Goal: Information Seeking & Learning: Learn about a topic

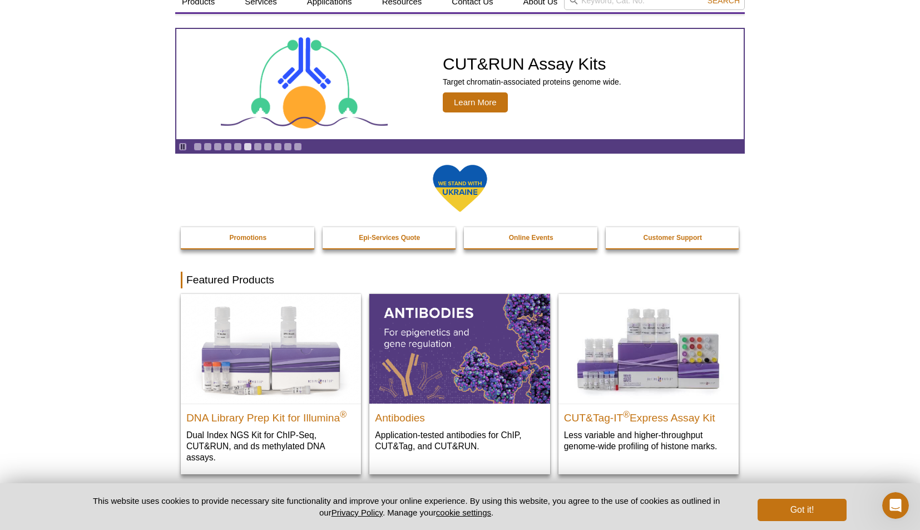
scroll to position [167, 0]
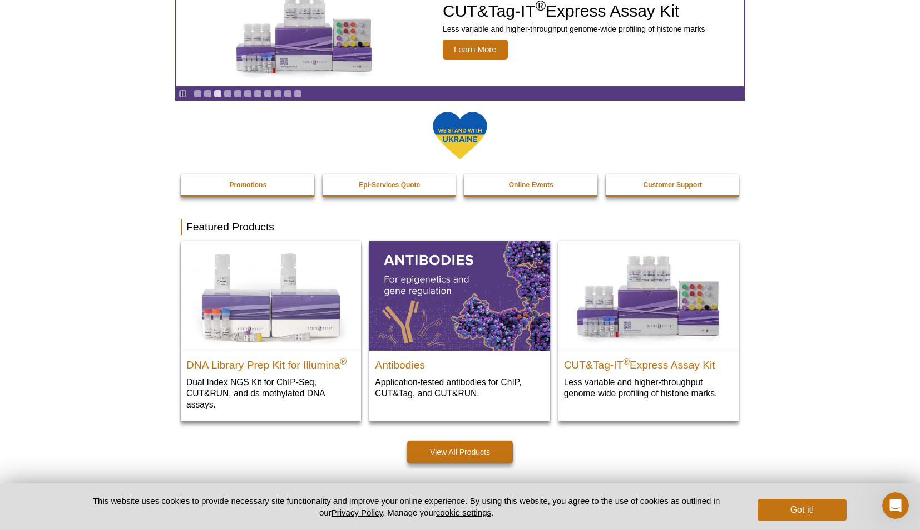
scroll to position [0, 0]
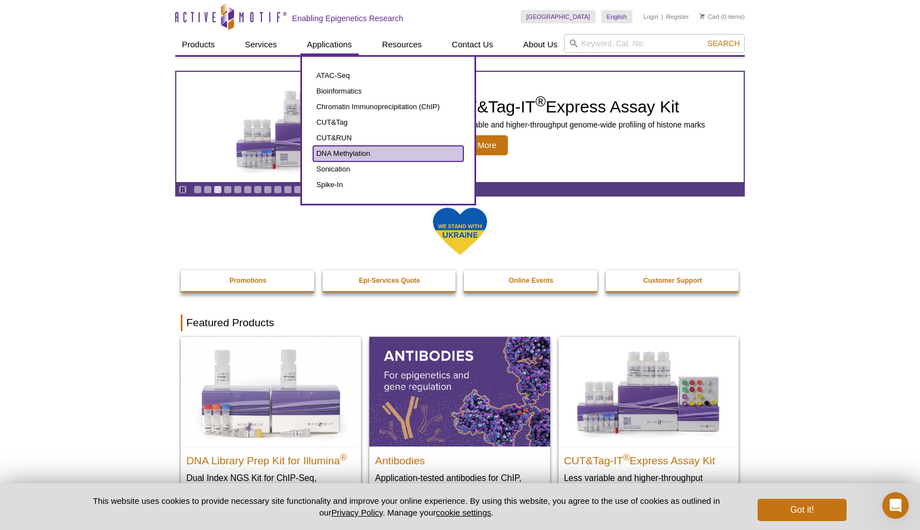
click at [350, 151] on link "DNA Methylation" at bounding box center [388, 154] width 150 height 16
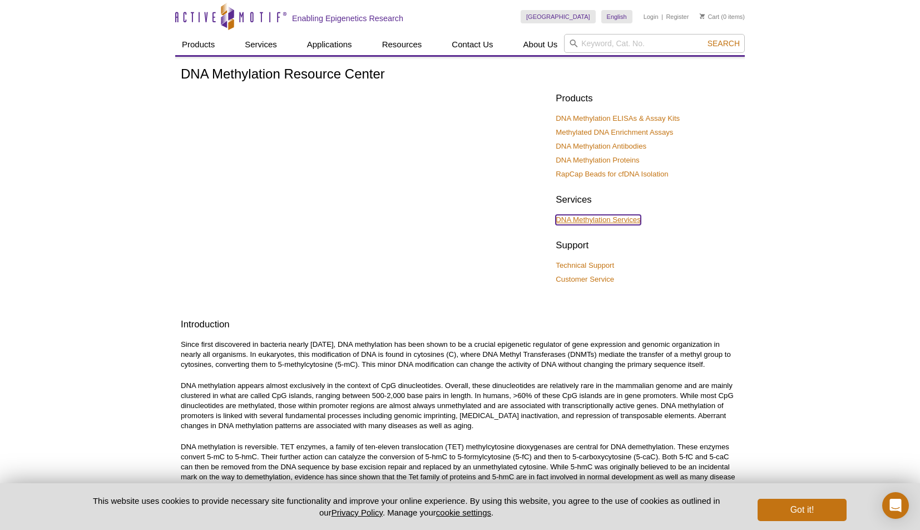
click at [629, 220] on link "DNA Methylation Services" at bounding box center [598, 220] width 85 height 10
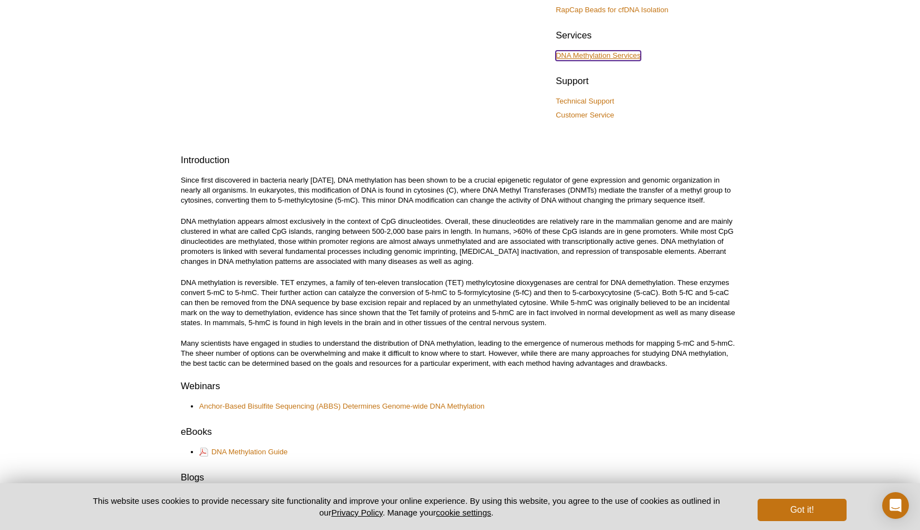
scroll to position [167, 0]
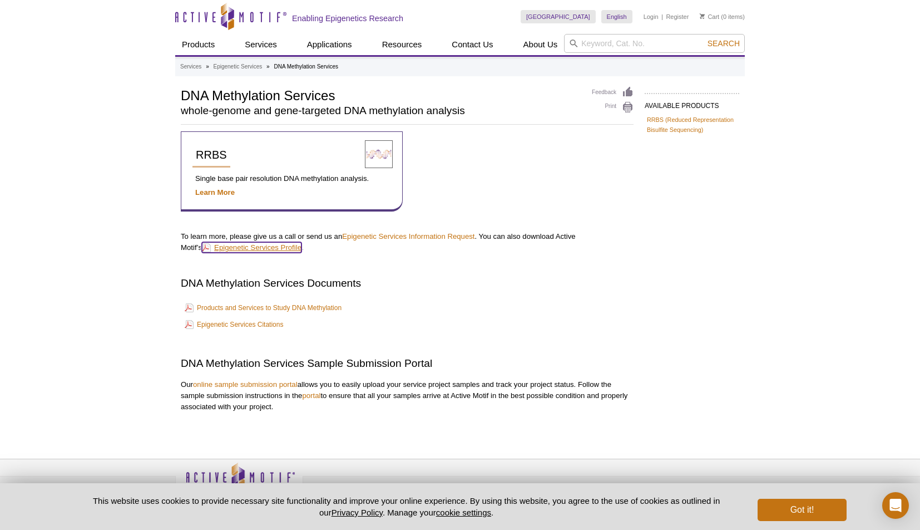
click at [228, 246] on link "Epigenetic Services Profile" at bounding box center [252, 247] width 100 height 11
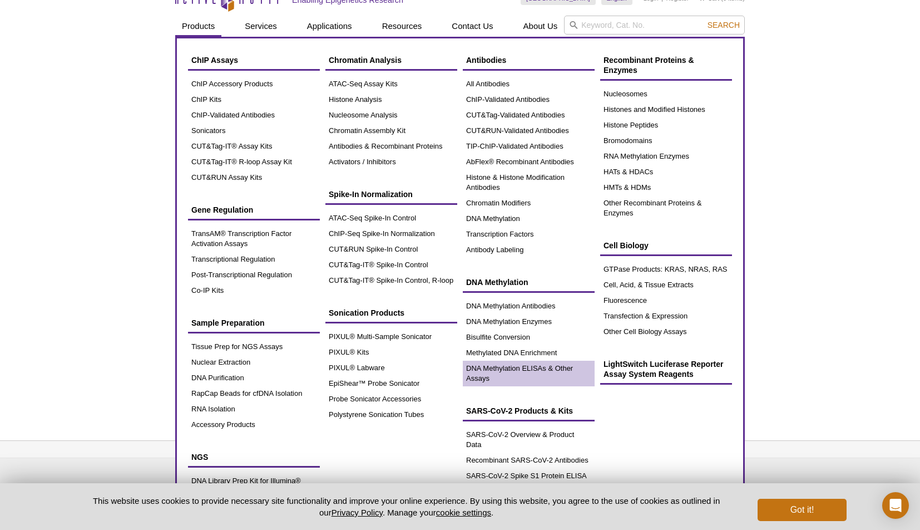
scroll to position [26, 0]
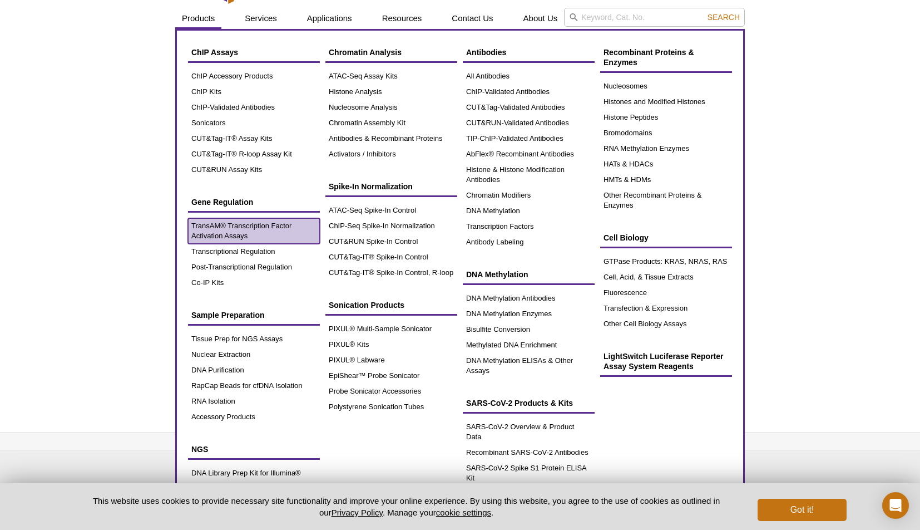
click at [265, 225] on link "TransAM® Transcription Factor Activation Assays" at bounding box center [254, 231] width 132 height 26
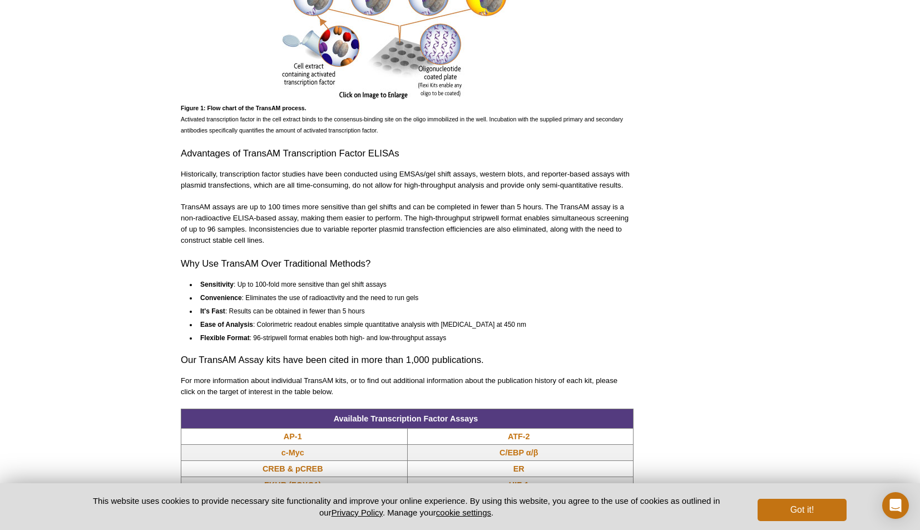
scroll to position [723, 0]
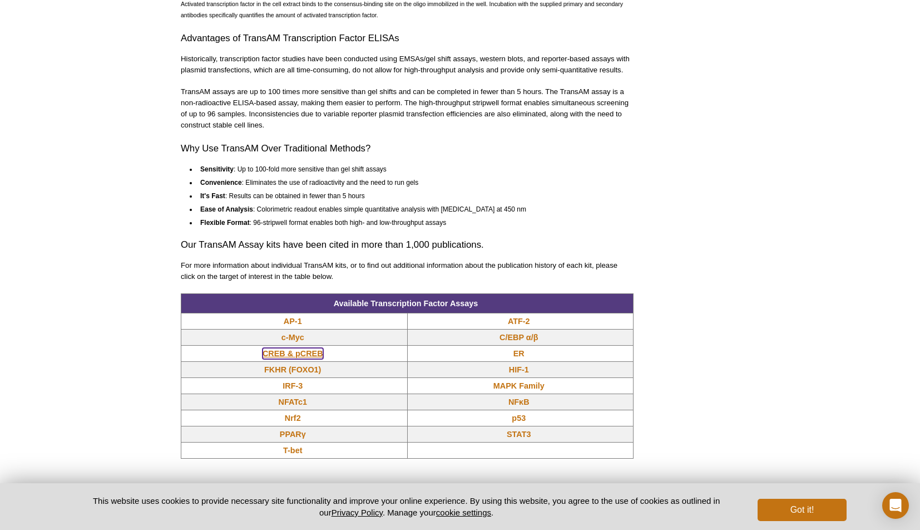
click at [314, 352] on link "CREB & pCREB" at bounding box center [293, 353] width 61 height 11
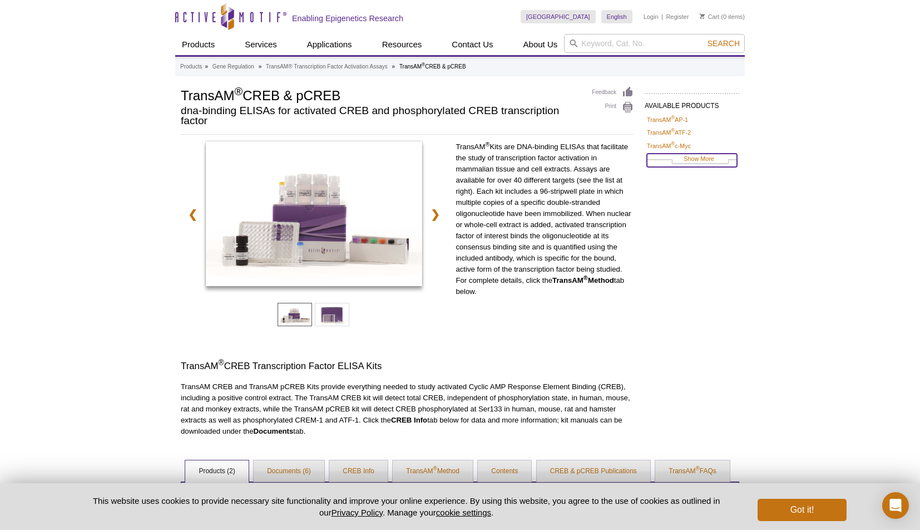
click at [694, 154] on link "Show More" at bounding box center [692, 160] width 90 height 13
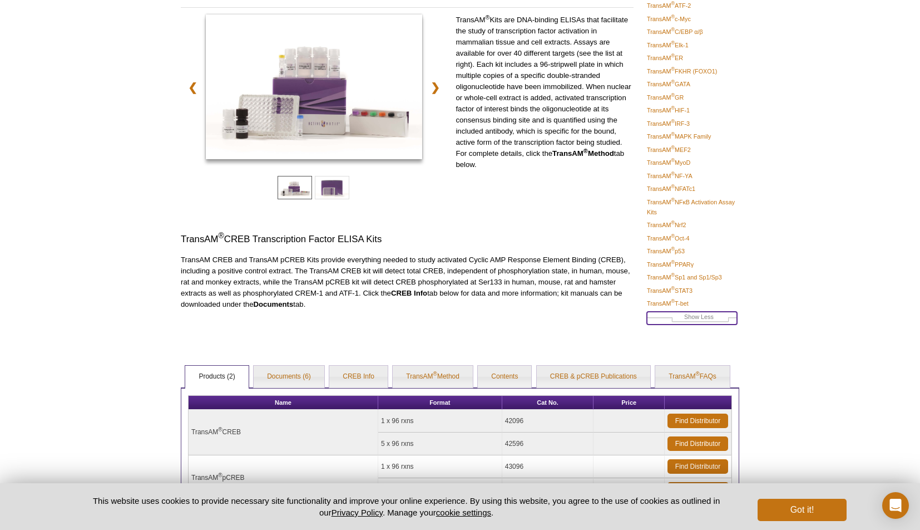
scroll to position [126, 0]
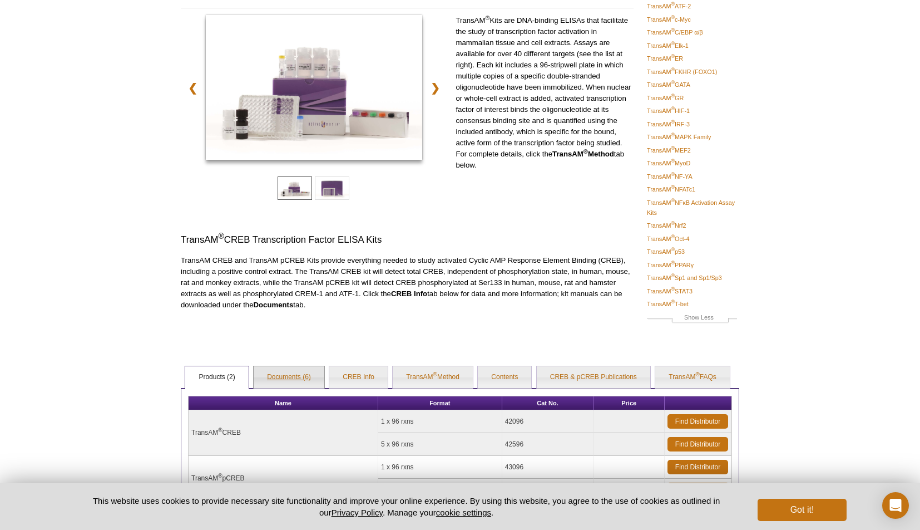
click at [298, 374] on link "Documents (6)" at bounding box center [289, 377] width 71 height 22
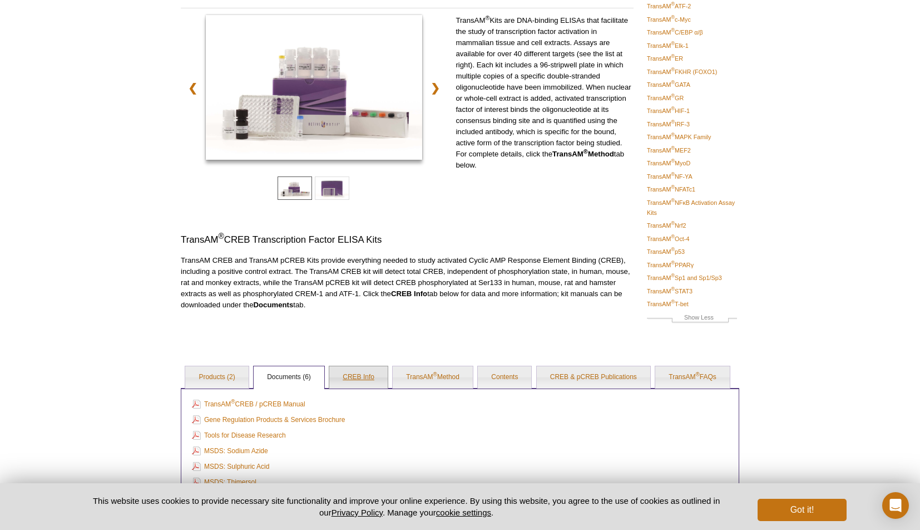
click at [360, 374] on link "CREB Info" at bounding box center [358, 377] width 58 height 22
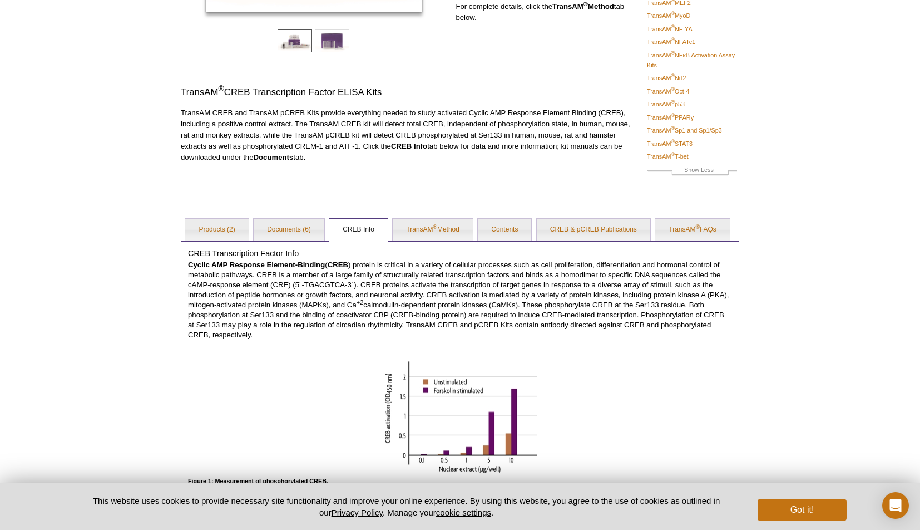
scroll to position [276, 0]
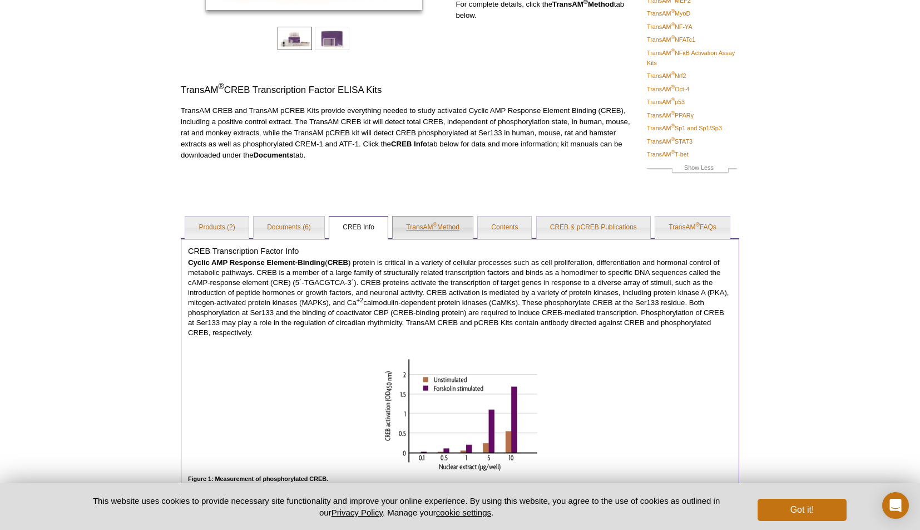
click at [432, 226] on link "TransAM ® Method" at bounding box center [433, 227] width 80 height 22
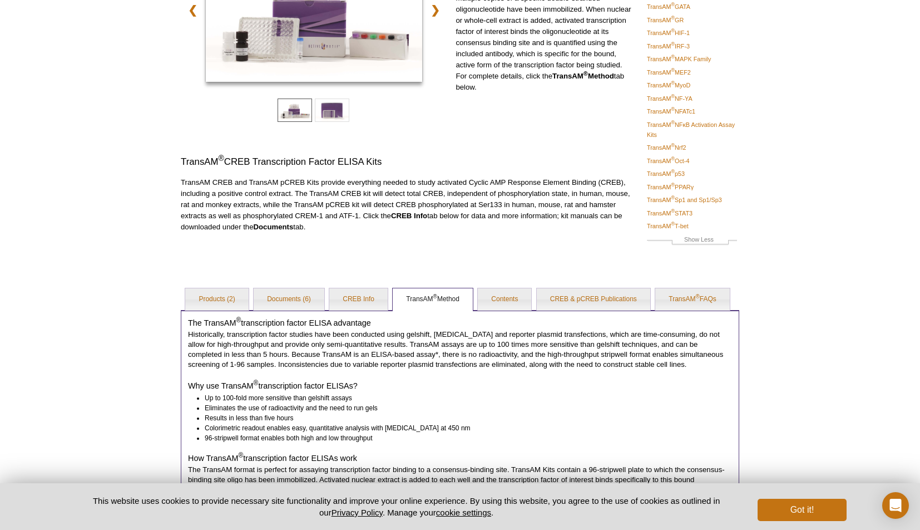
scroll to position [42, 0]
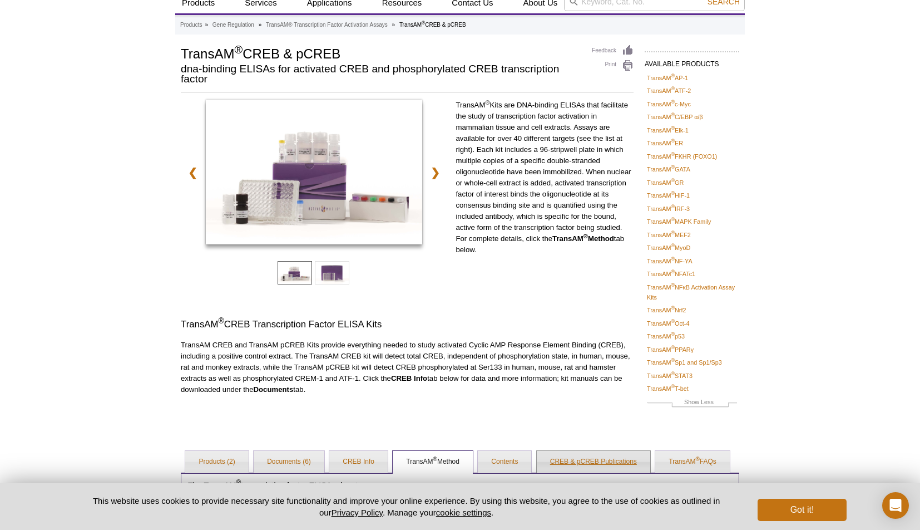
click at [609, 462] on link "CREB & pCREB Publications" at bounding box center [593, 462] width 113 height 22
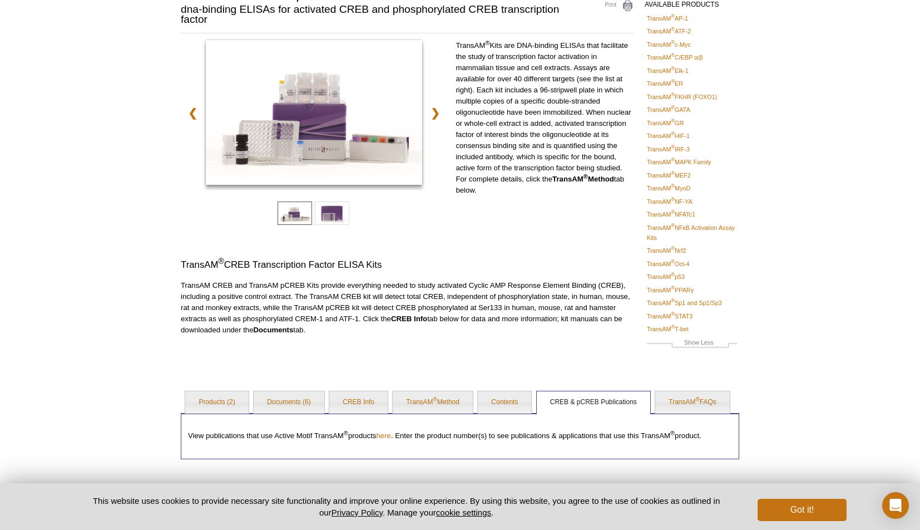
scroll to position [153, 0]
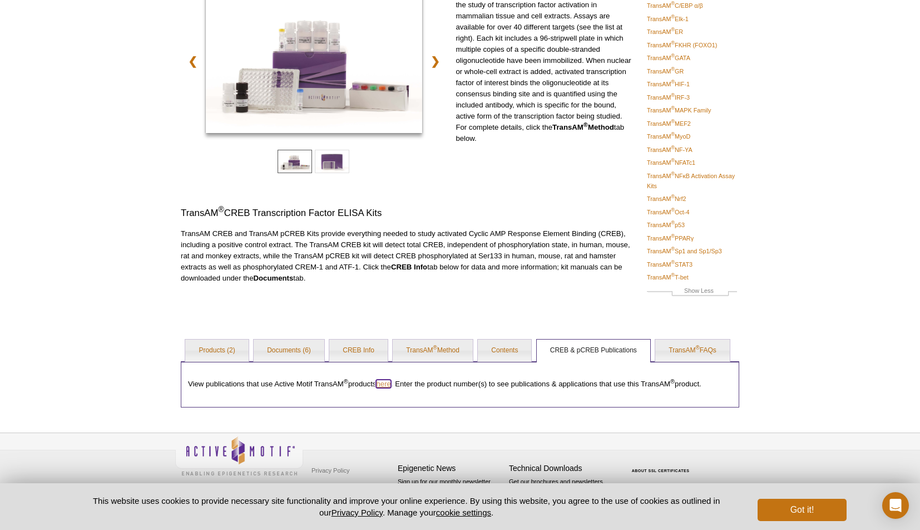
click at [384, 383] on link "here" at bounding box center [383, 383] width 14 height 8
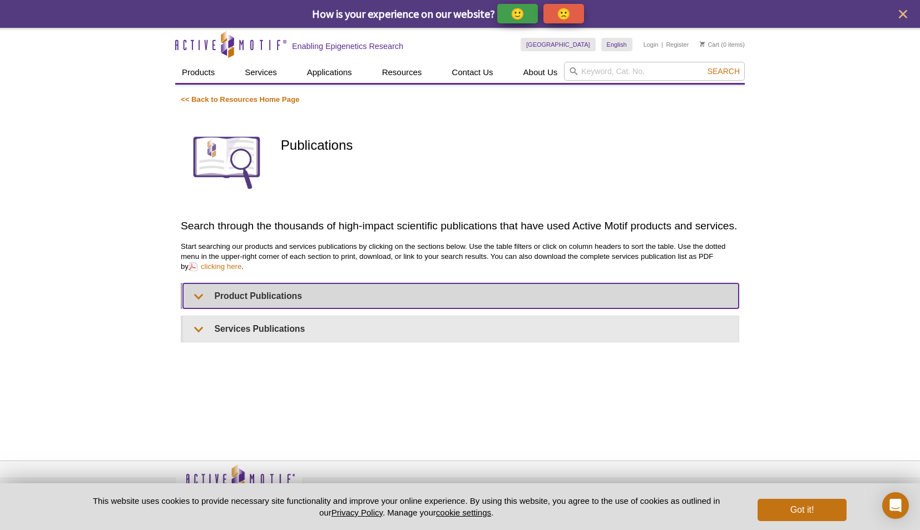
click at [235, 296] on summary "Product Publications" at bounding box center [461, 295] width 556 height 25
